Goal: Information Seeking & Learning: Find specific fact

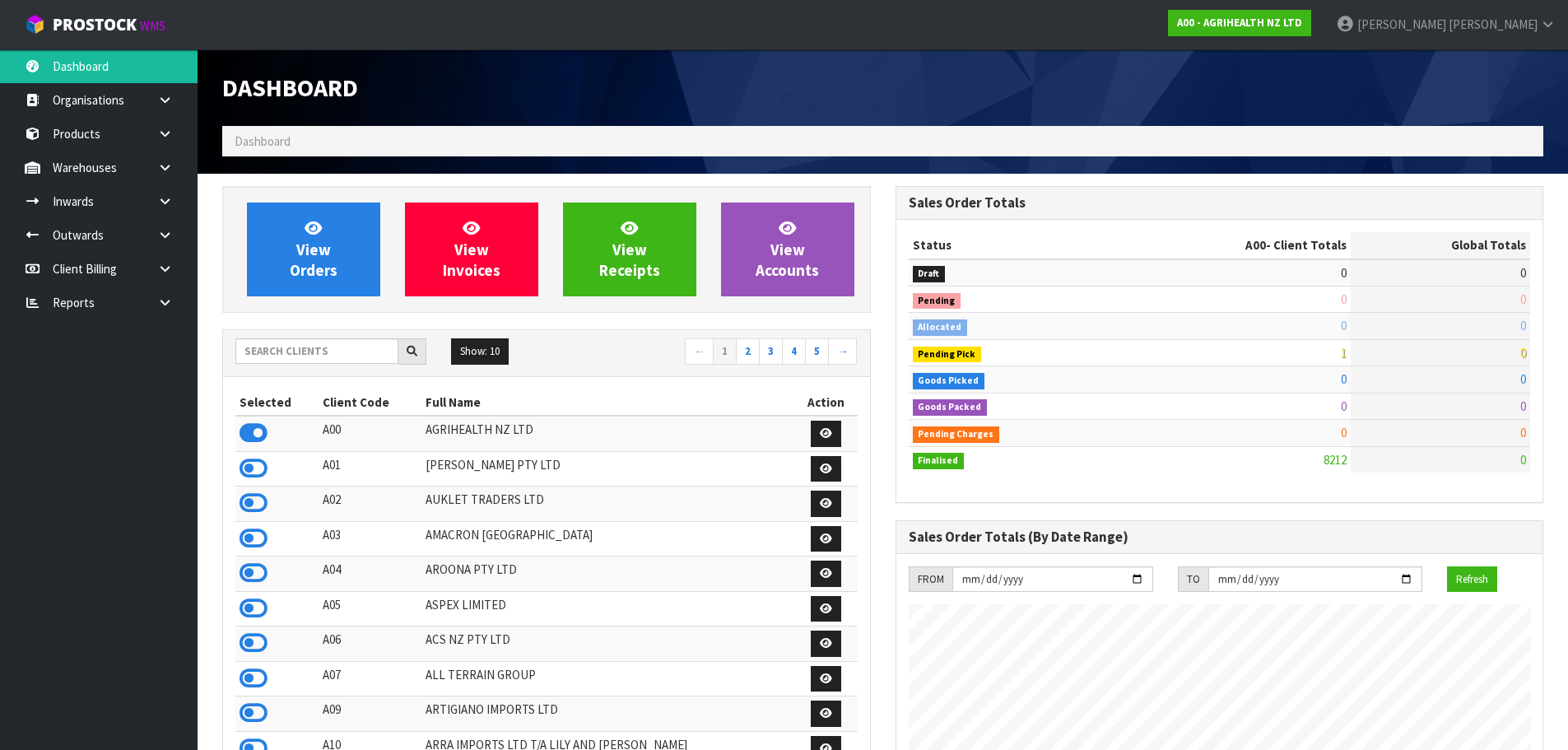
scroll to position [1247, 672]
click at [251, 352] on input "text" at bounding box center [316, 351] width 163 height 26
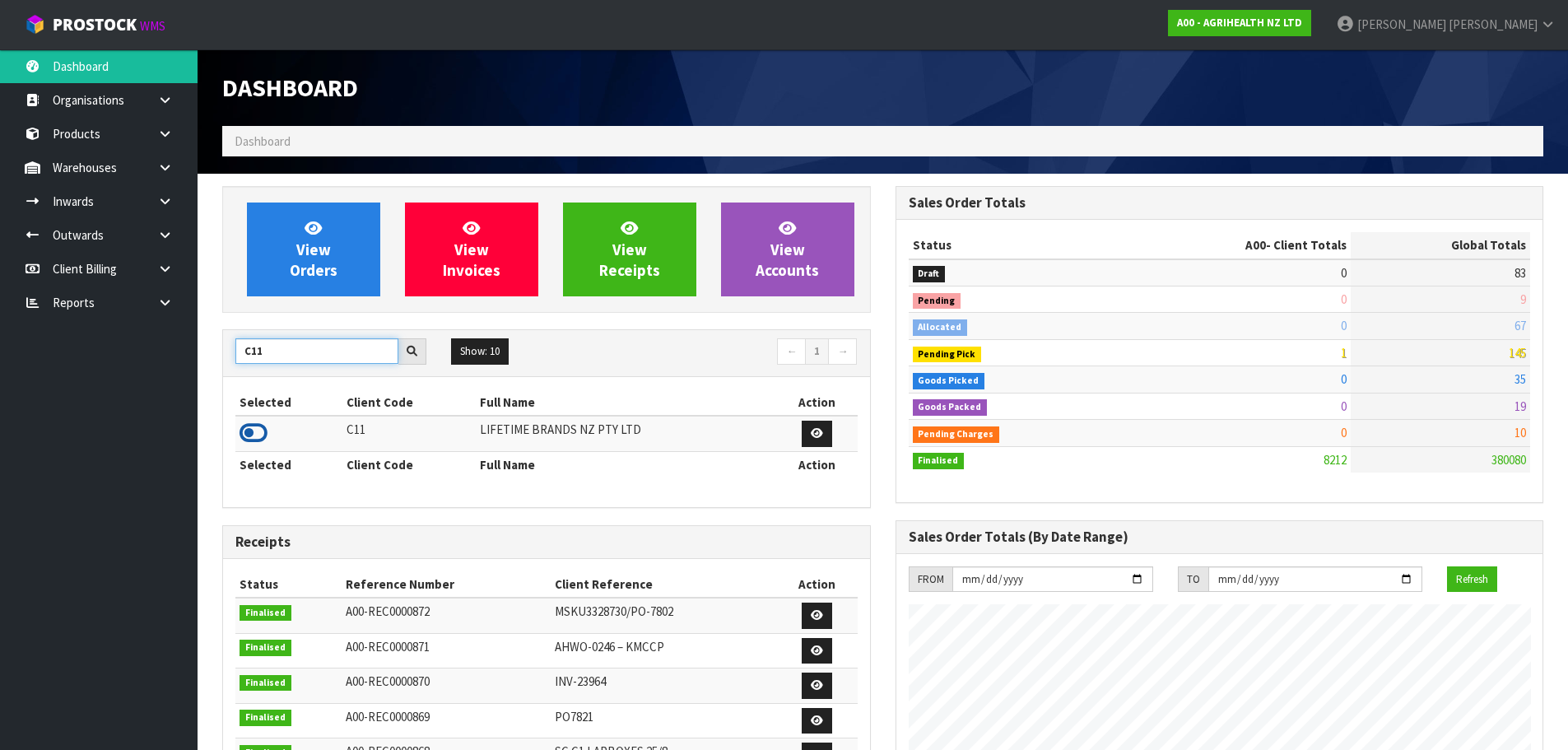
type input "C11"
click at [263, 435] on icon at bounding box center [253, 433] width 28 height 25
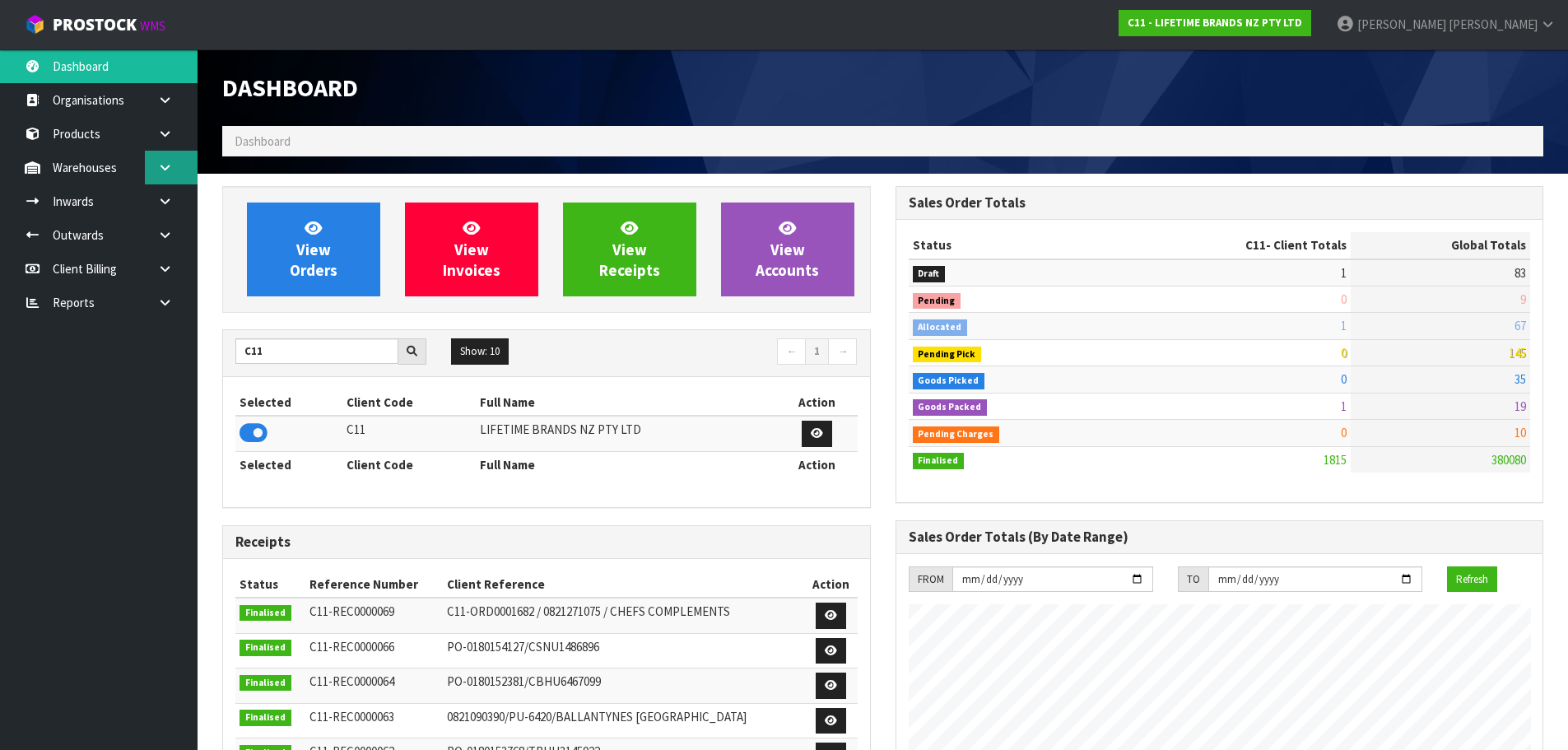
click at [146, 163] on link at bounding box center [171, 168] width 53 height 34
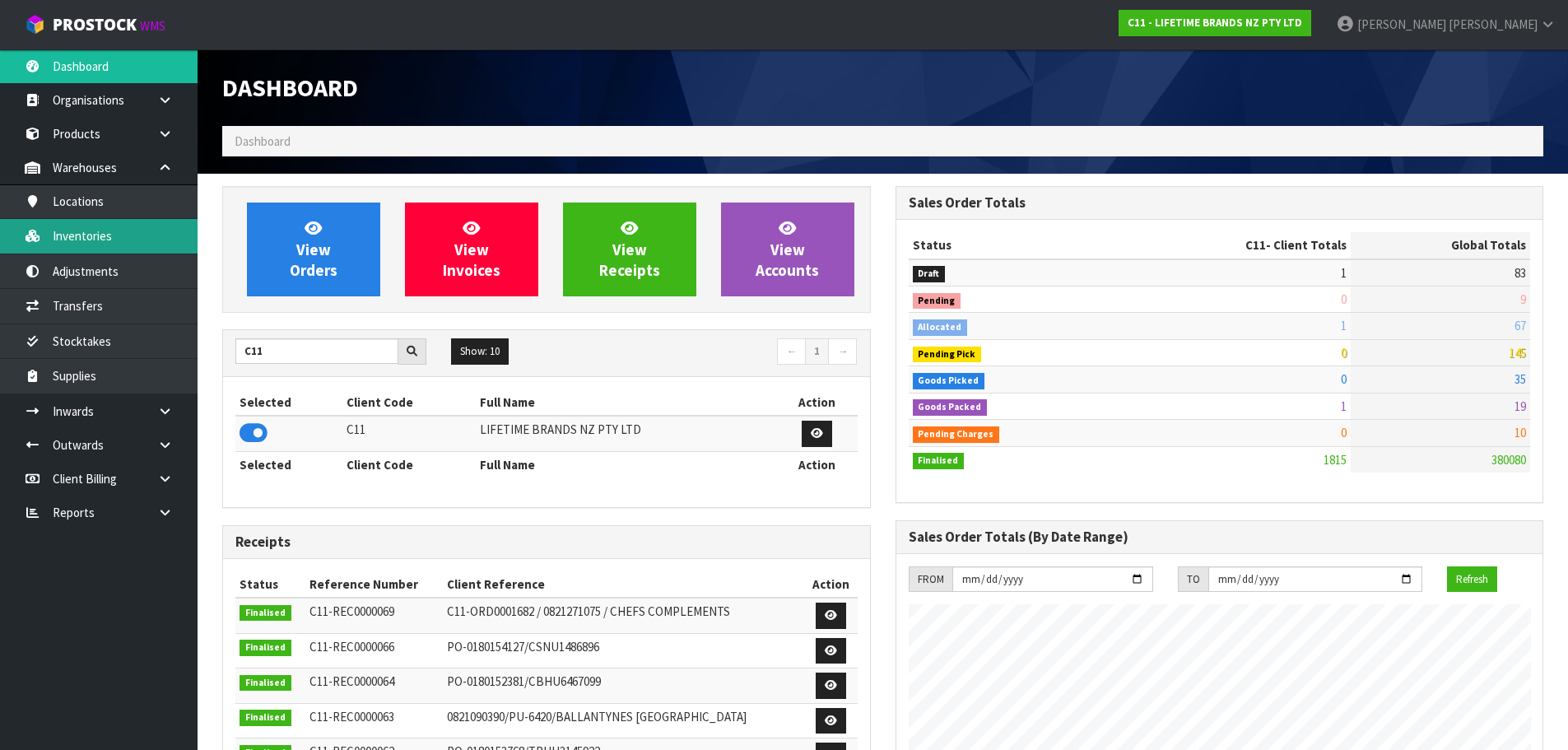
click at [144, 228] on link "Inventories" at bounding box center [99, 236] width 197 height 34
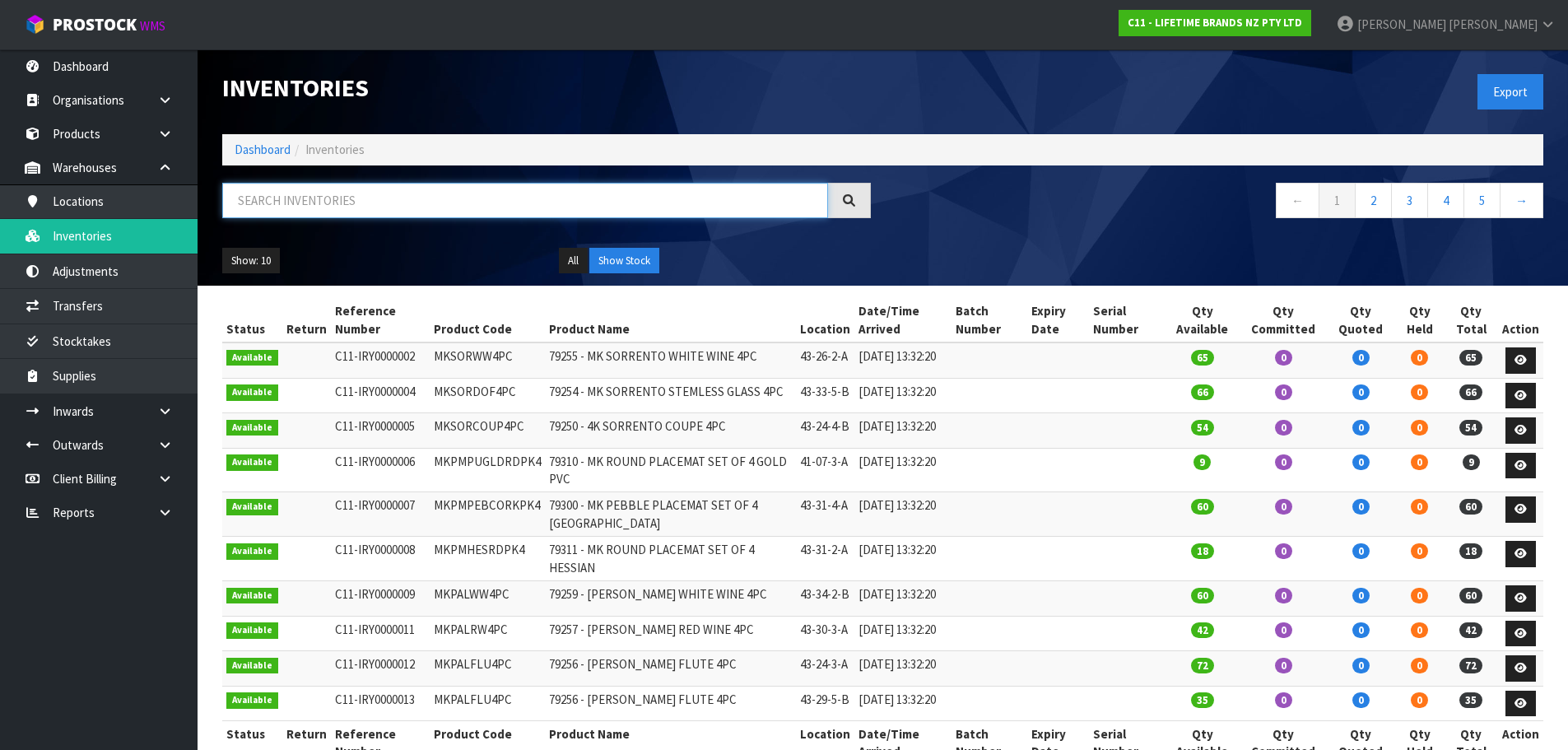
click at [422, 199] on input "text" at bounding box center [525, 199] width 605 height 35
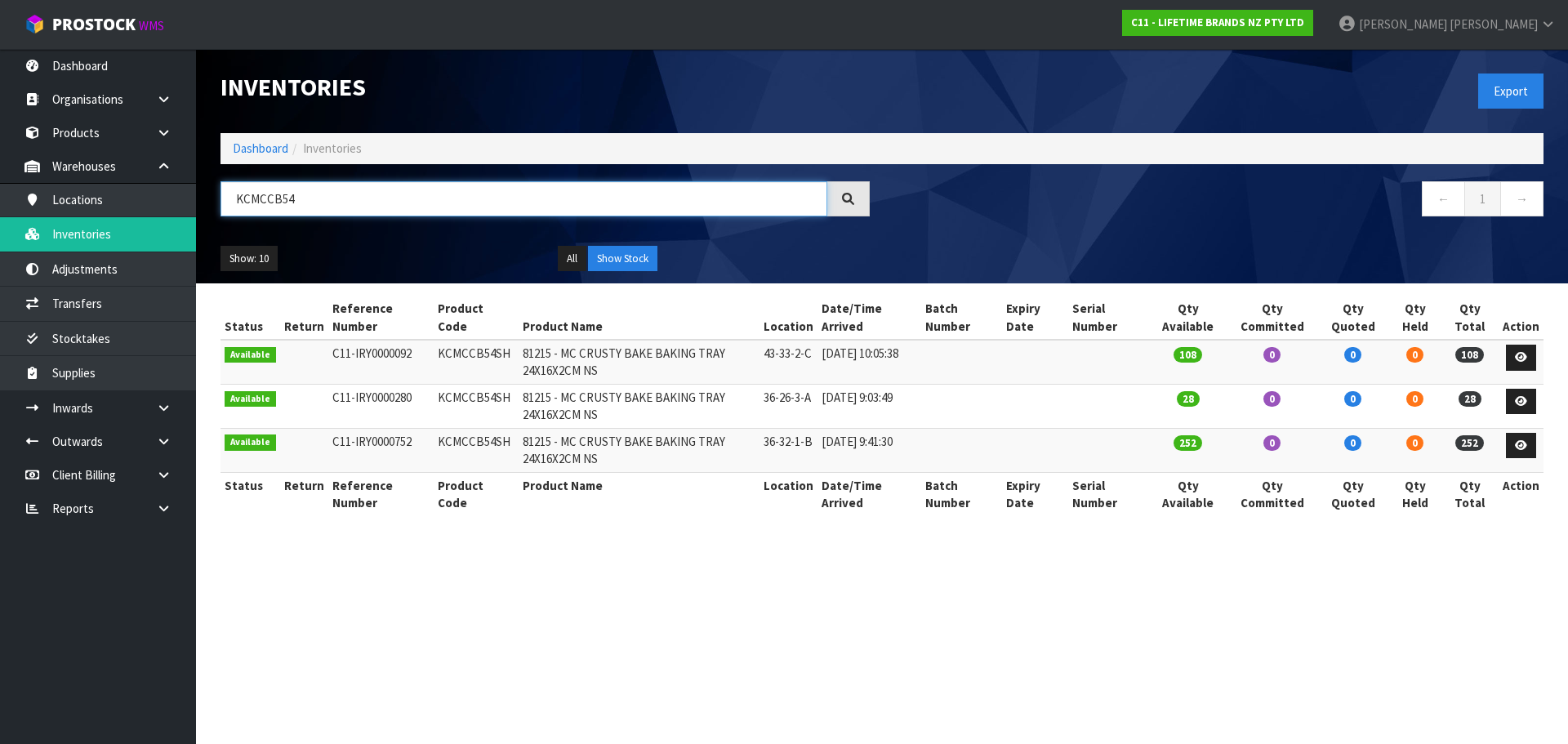
click at [285, 200] on input "KCMCCB54" at bounding box center [523, 198] width 606 height 35
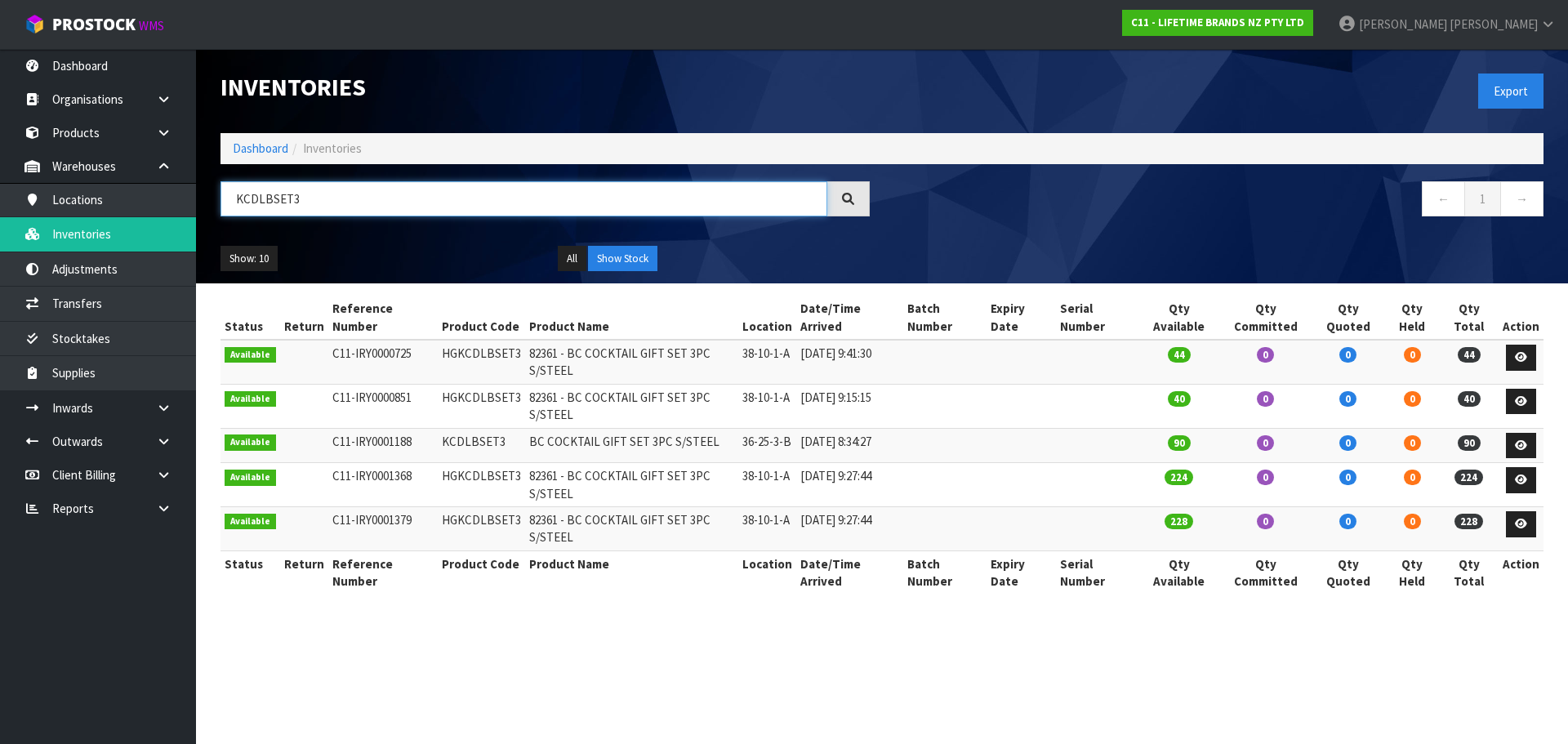
click at [311, 204] on input "KCDLBSET3" at bounding box center [523, 198] width 606 height 35
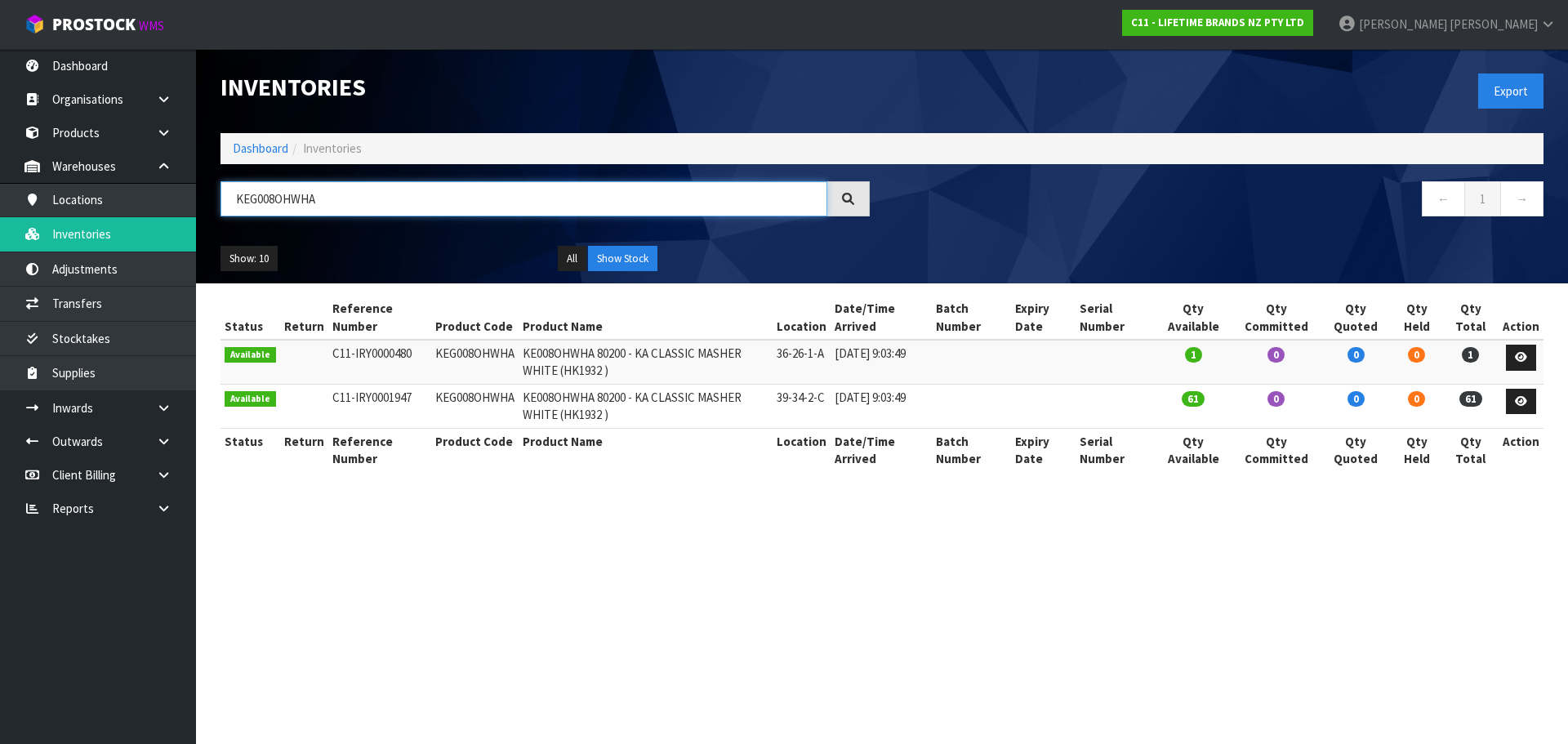
click at [348, 198] on input "KEG008OHWHA" at bounding box center [523, 198] width 606 height 35
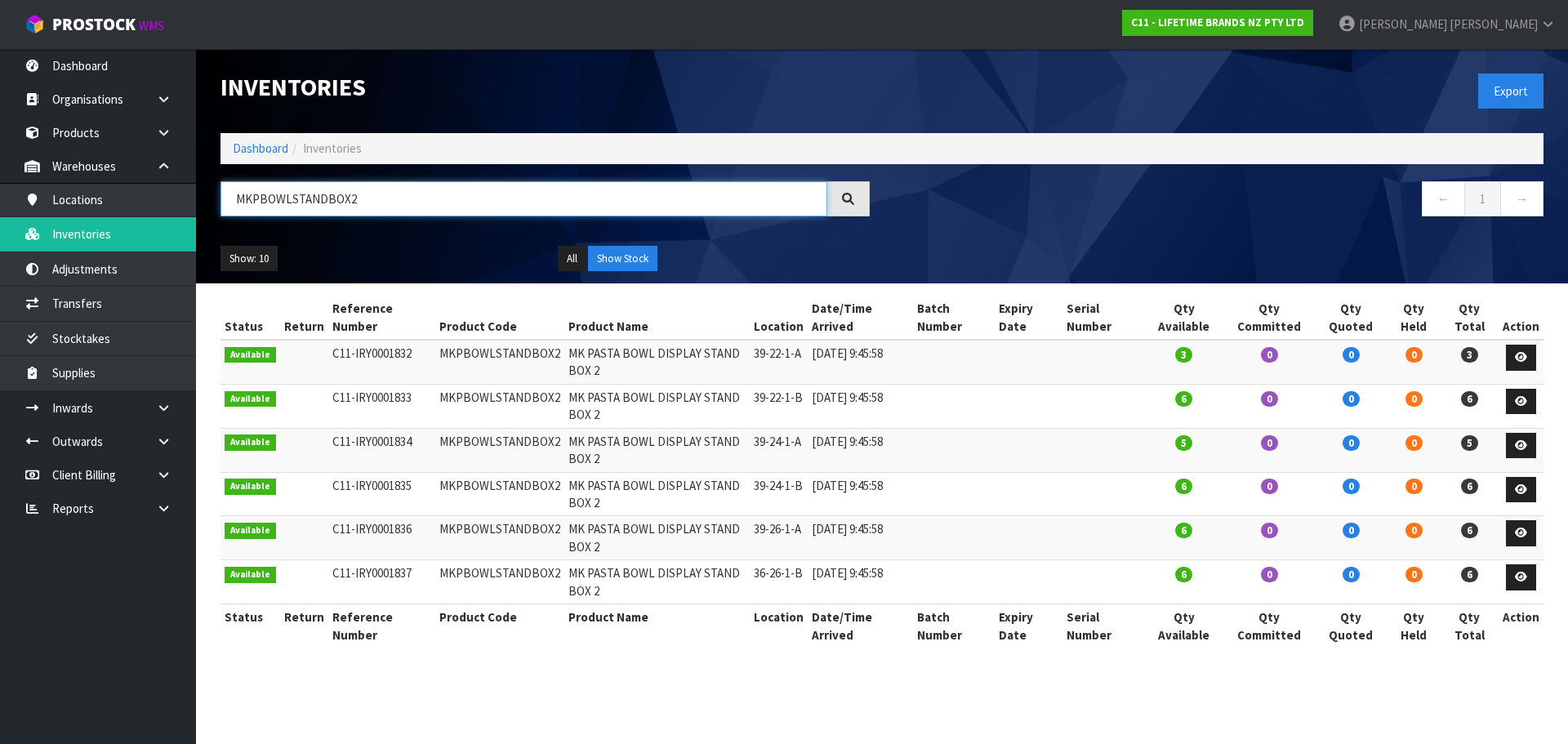
click at [349, 203] on input "MKPBOWLSTANDBOX2" at bounding box center [523, 198] width 606 height 35
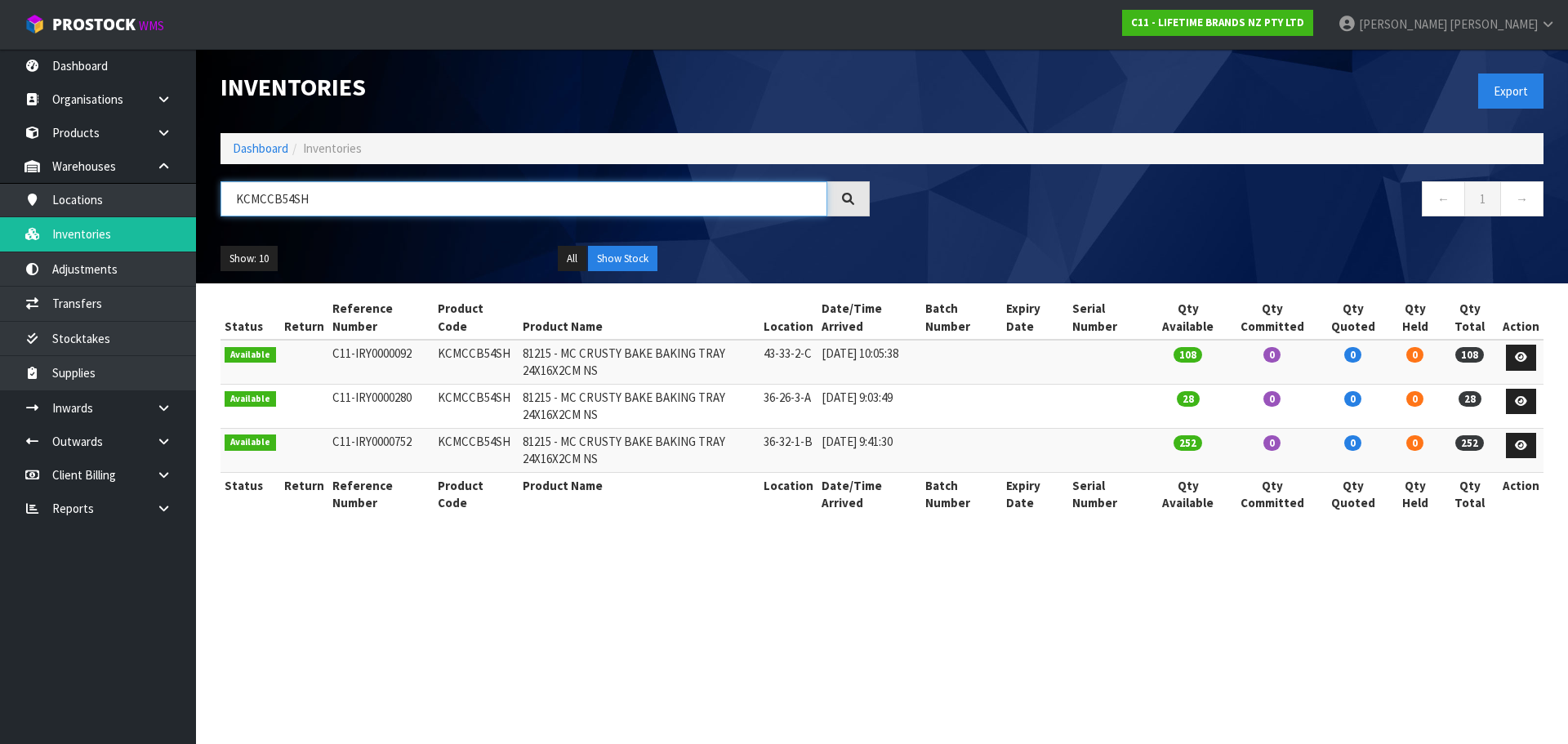
click at [321, 196] on input "KCMCCB54SH" at bounding box center [523, 198] width 606 height 35
click at [307, 194] on input "KCBCPAIL" at bounding box center [523, 198] width 606 height 35
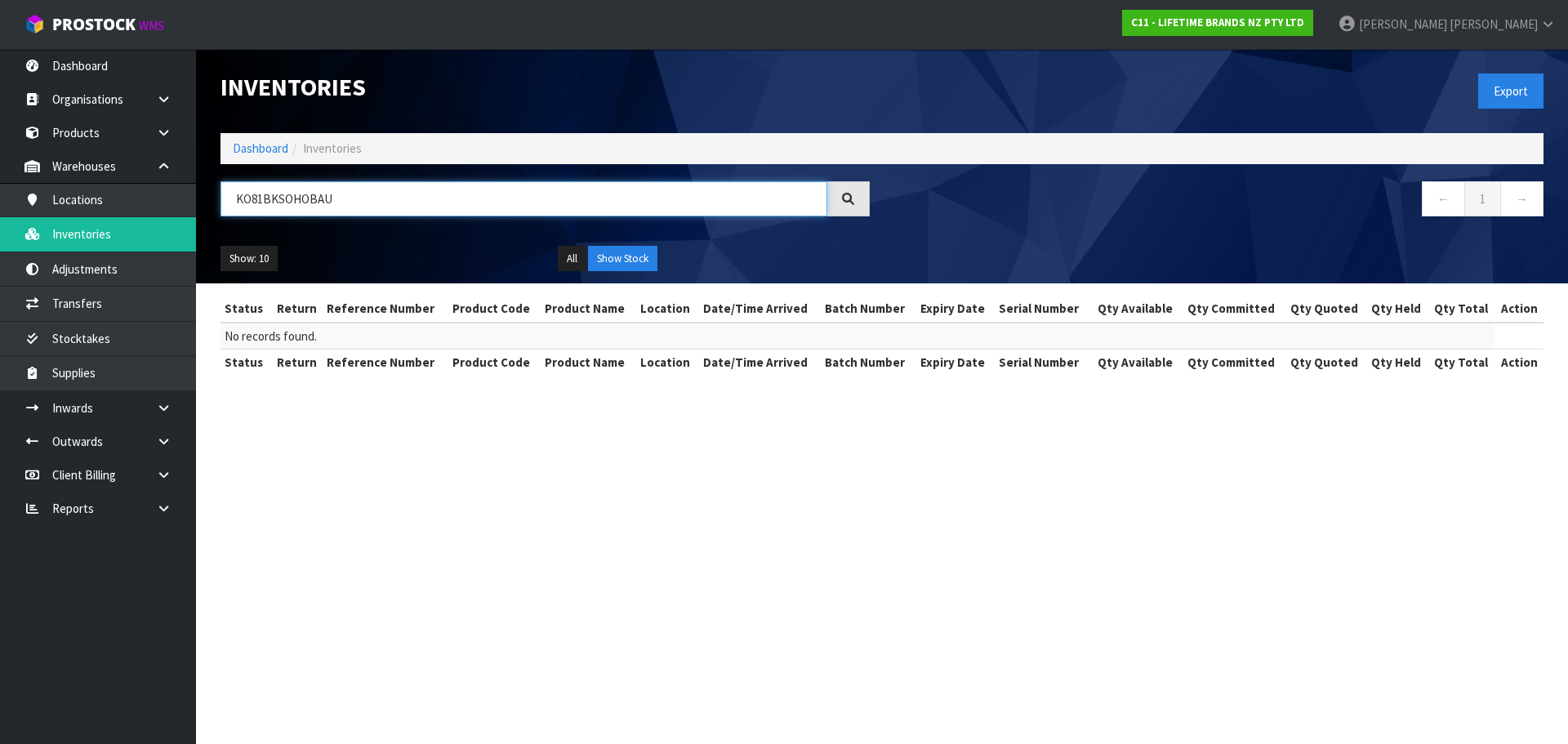
drag, startPoint x: 334, startPoint y: 191, endPoint x: 223, endPoint y: 200, distance: 111.4
click at [223, 200] on input "KO81BKSOHOBAU" at bounding box center [523, 198] width 606 height 35
click at [272, 200] on input "KA GMTFTR" at bounding box center [523, 198] width 606 height 35
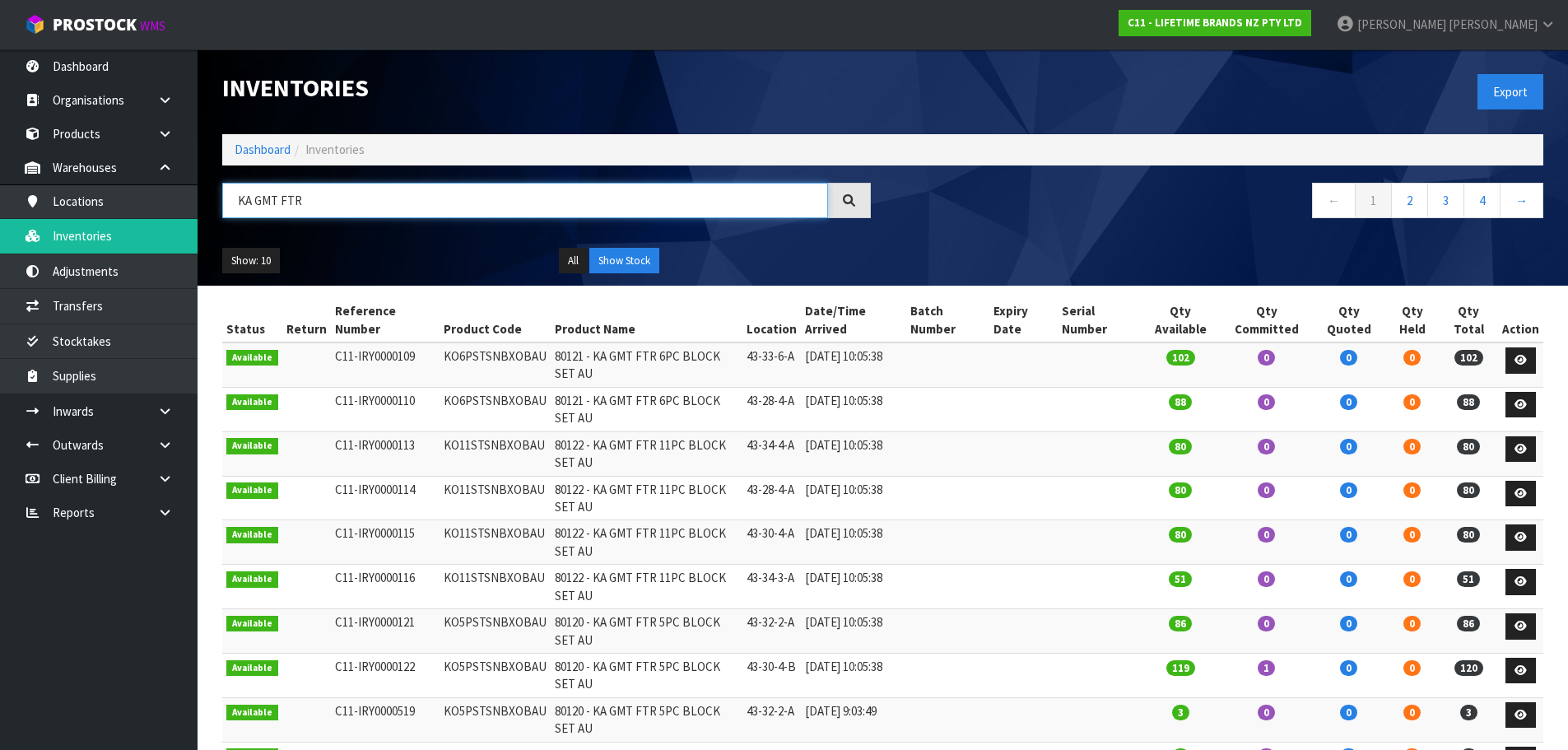
click at [323, 204] on input "KA GMT FTR" at bounding box center [525, 199] width 605 height 35
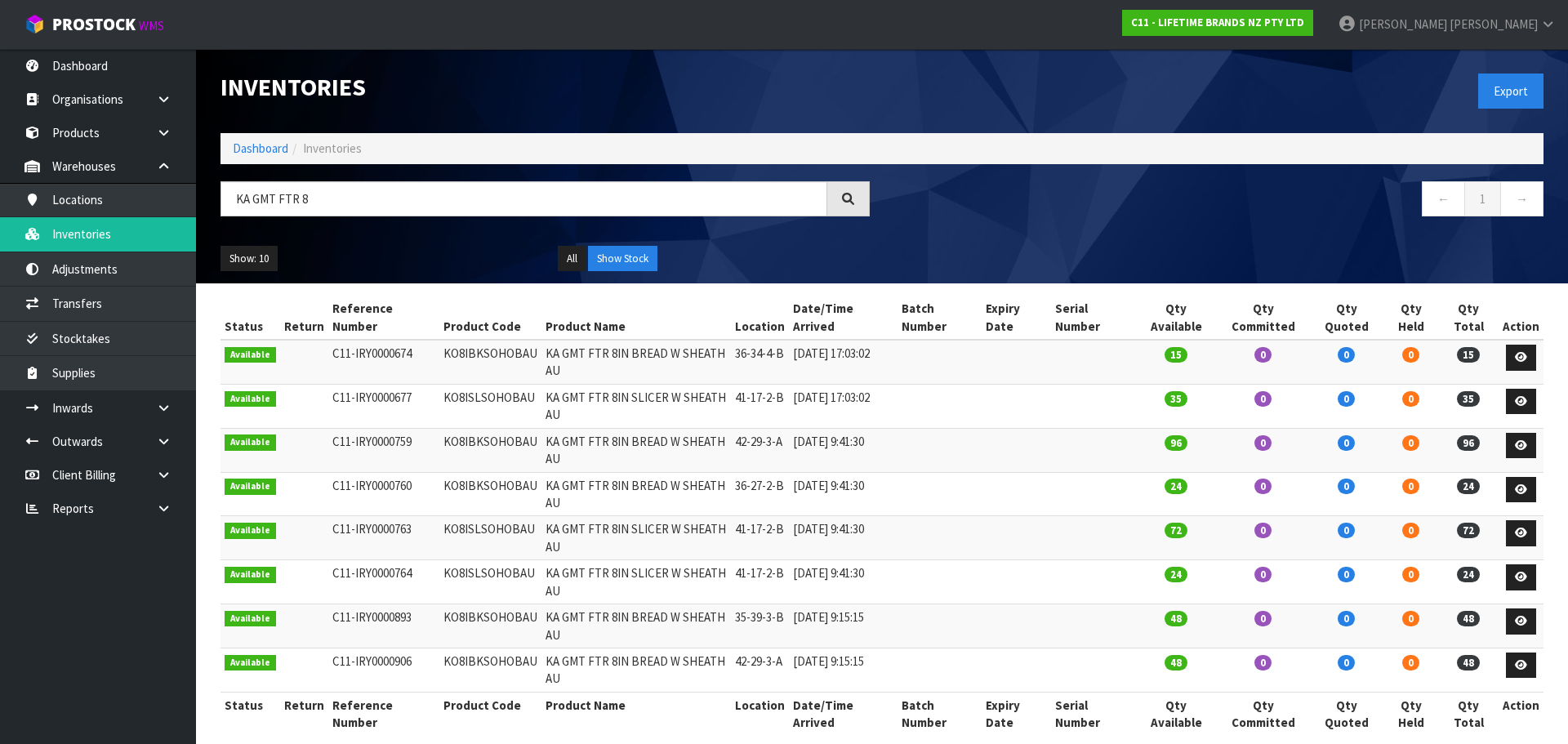
click at [465, 339] on td "KO8IBKSOHOBAU" at bounding box center [490, 361] width 102 height 45
copy td "KO8IBKSOHOBAU"
click at [439, 199] on input "KA GMT FTR 8" at bounding box center [523, 198] width 606 height 35
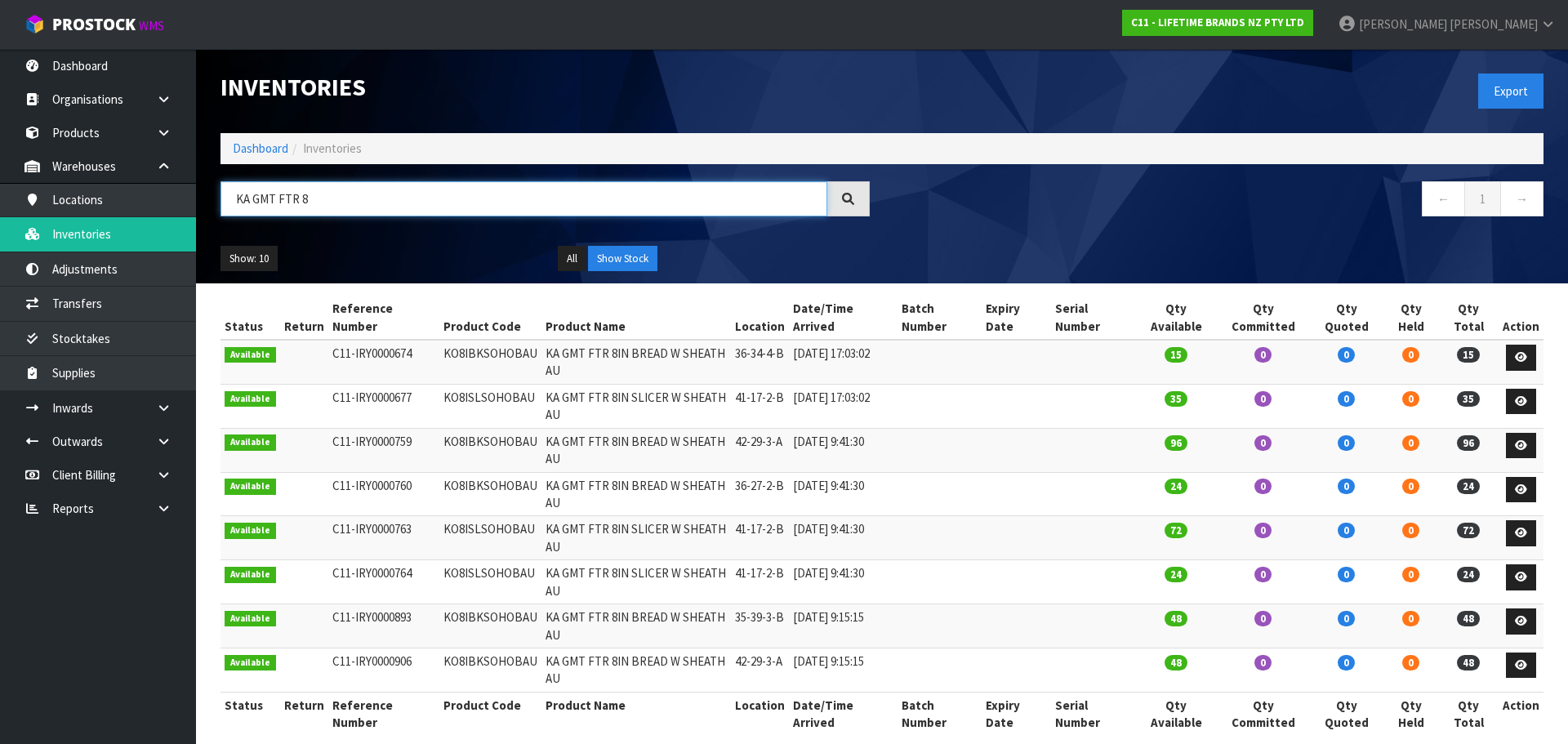
click at [436, 199] on input "KA GMT FTR 8" at bounding box center [523, 198] width 606 height 35
paste input "O8IBKSOHOBAU"
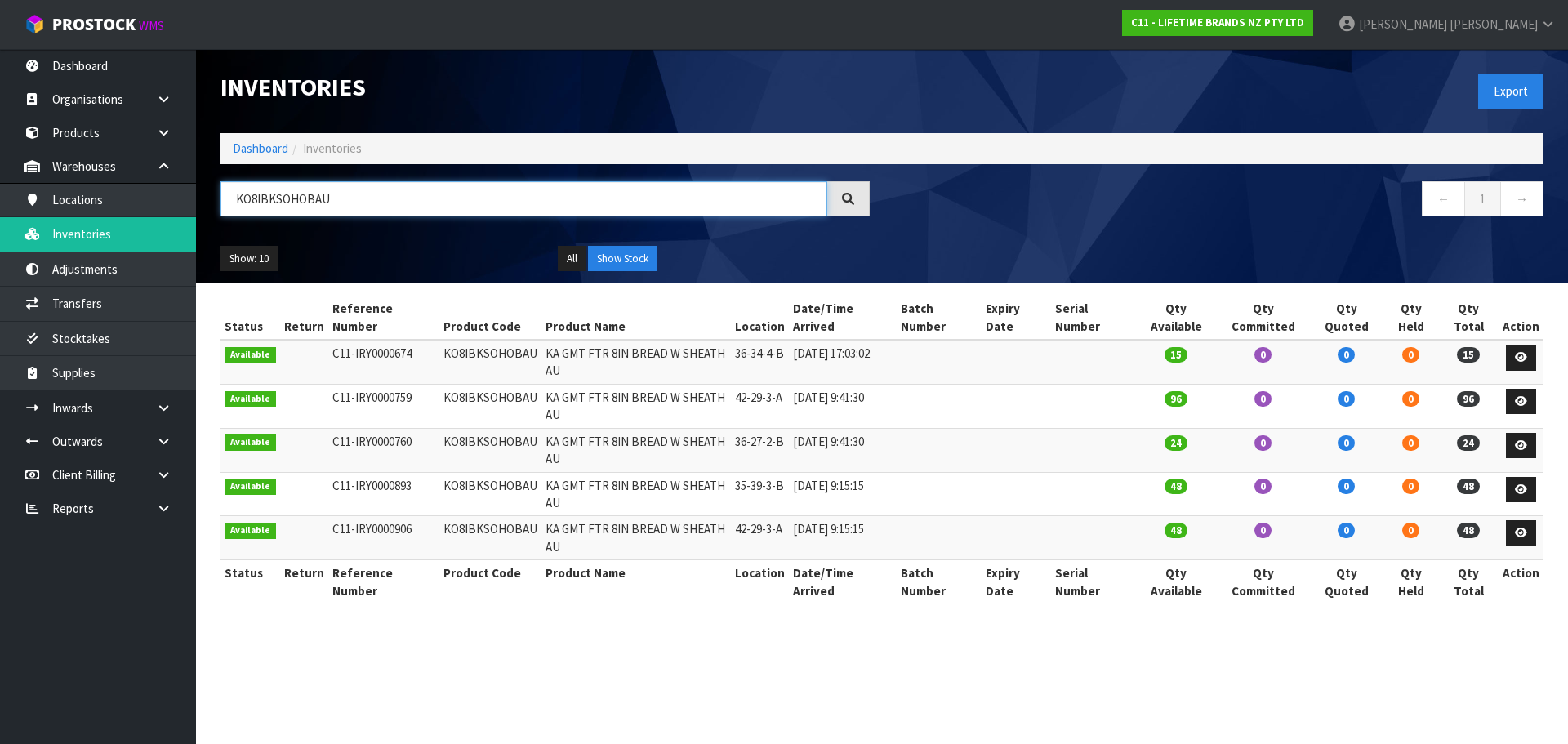
click at [402, 201] on input "KO8IBKSOHOBAU" at bounding box center [523, 198] width 606 height 35
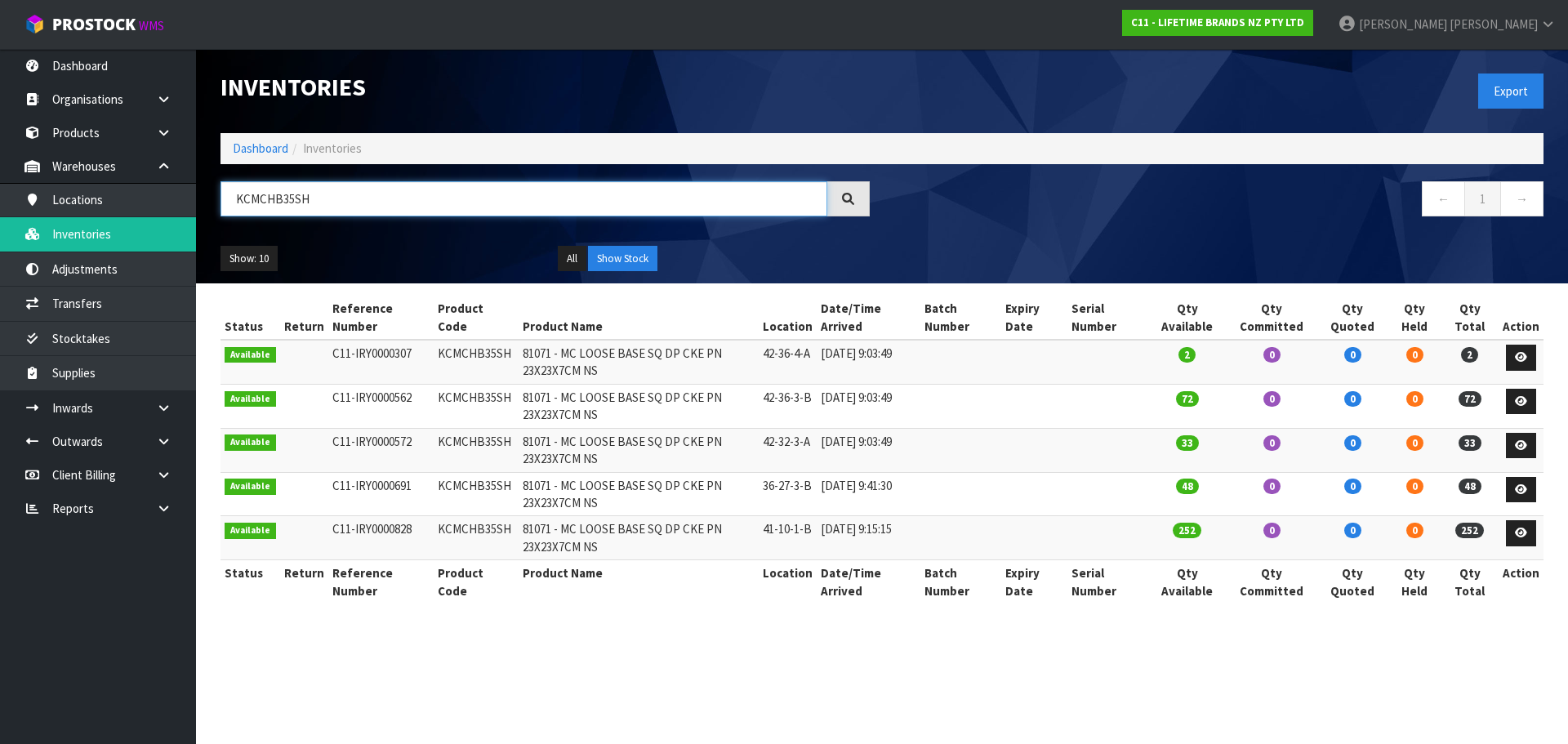
type input "KCMCHB35SH"
click at [402, 201] on input "KCMCHB35SH" at bounding box center [523, 198] width 606 height 35
